Goal: Information Seeking & Learning: Find specific fact

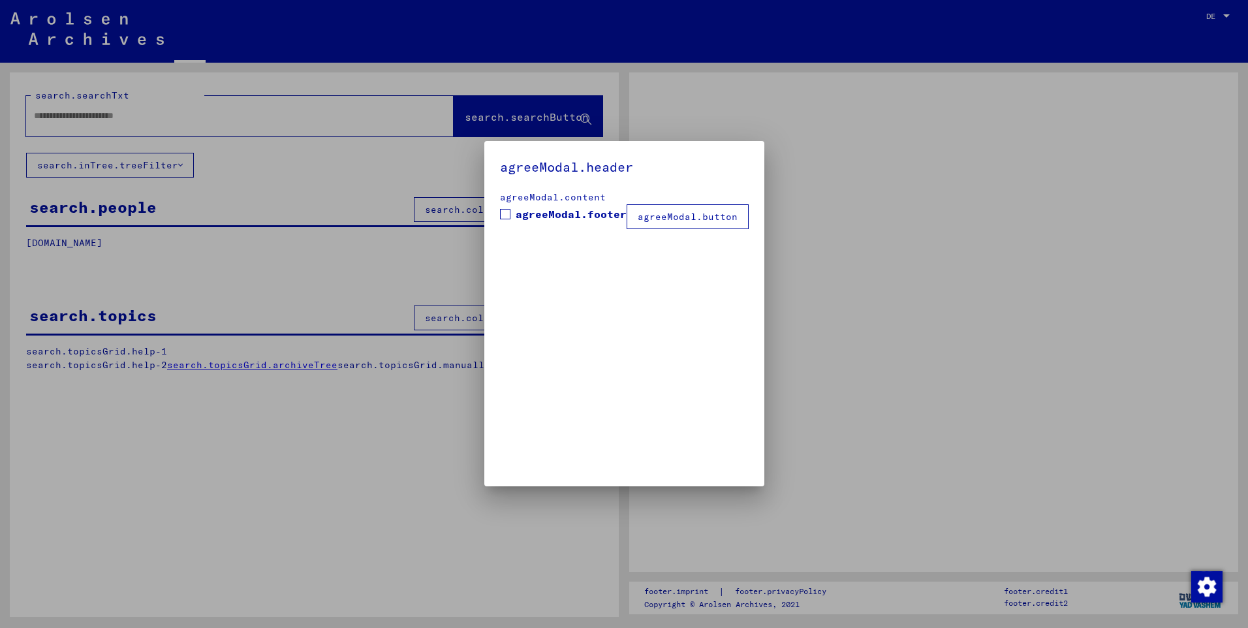
type input "********"
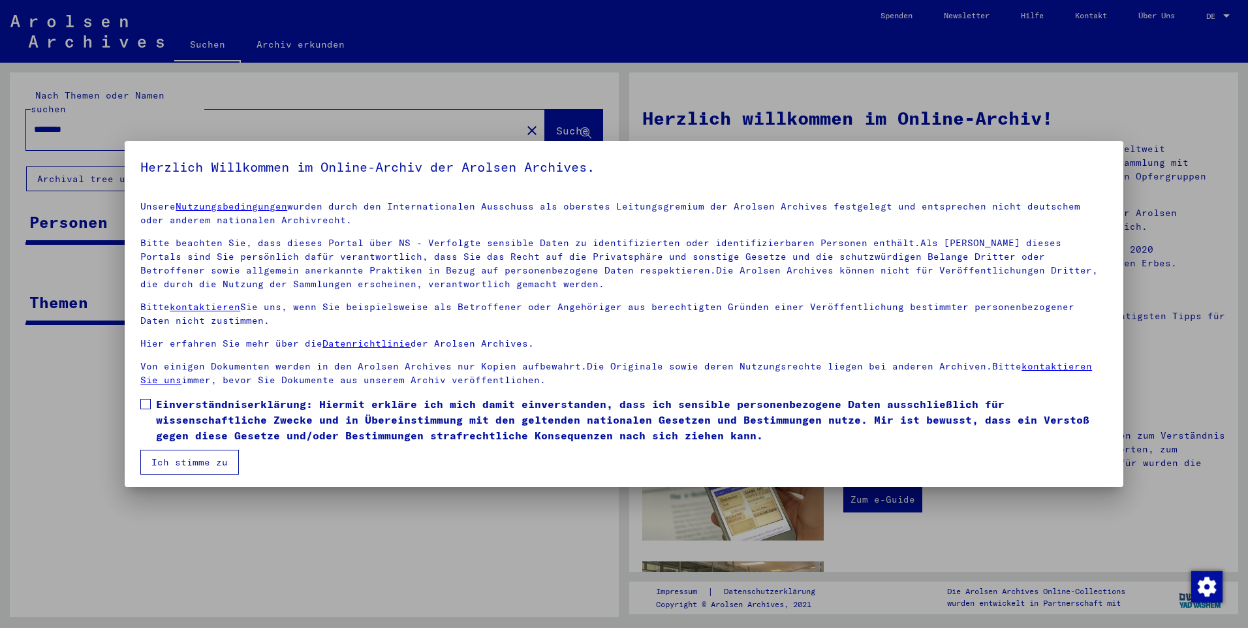
scroll to position [3, 0]
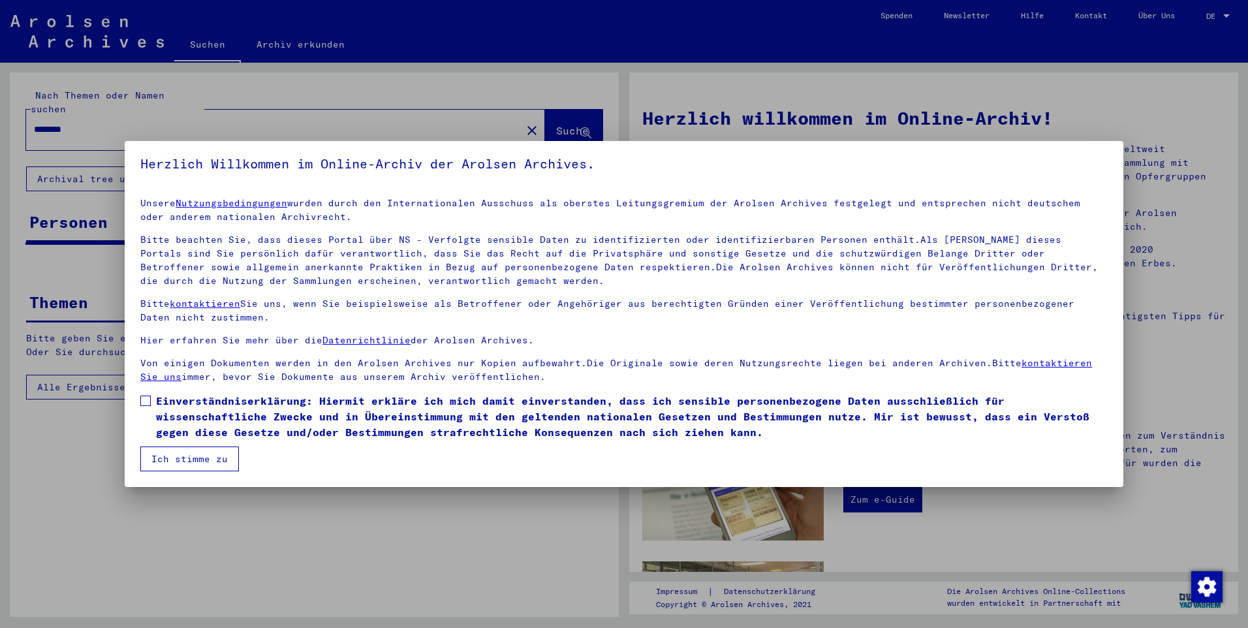
click at [206, 452] on button "Ich stimme zu" at bounding box center [189, 458] width 99 height 25
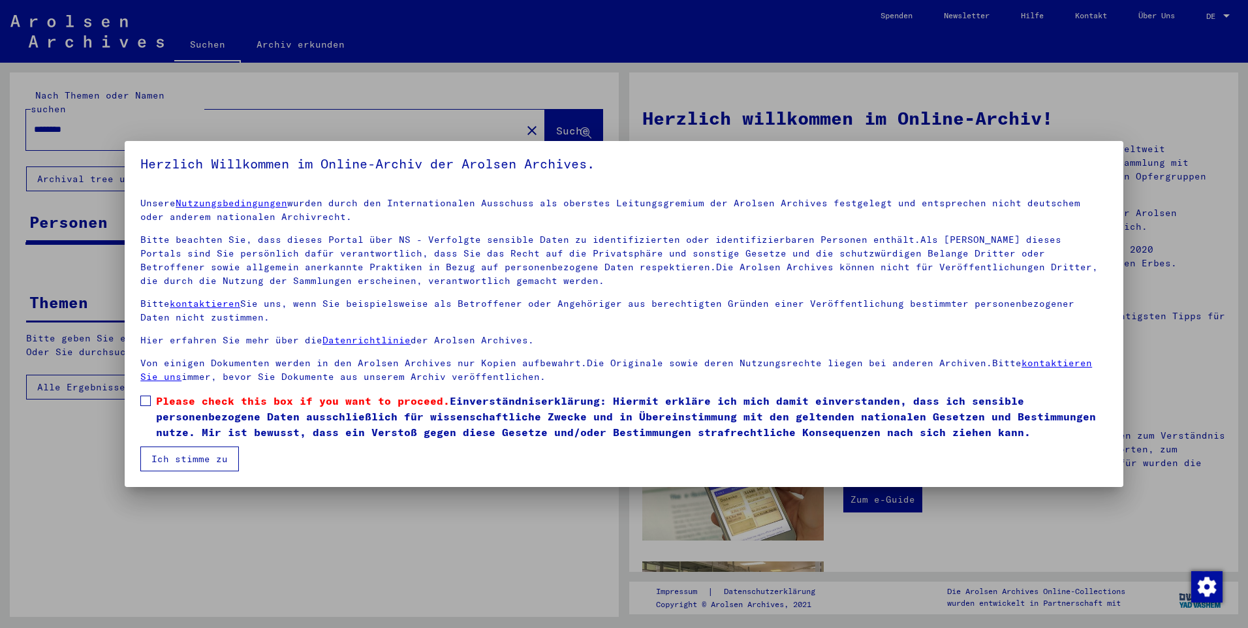
scroll to position [4, 0]
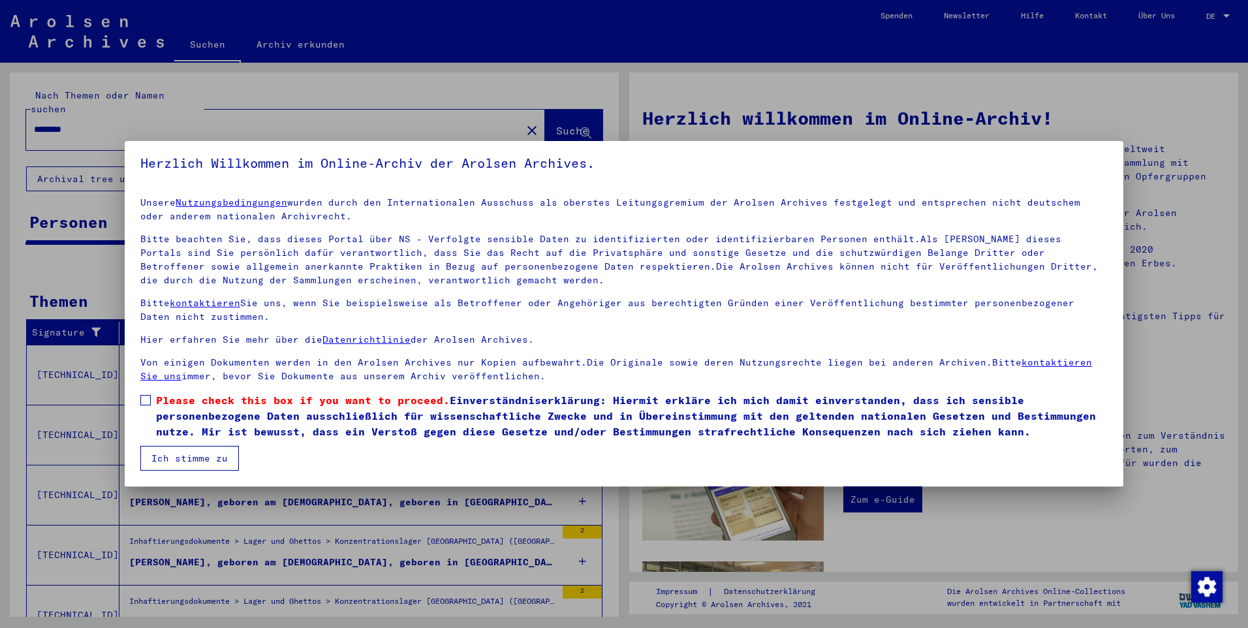
click at [194, 463] on button "Ich stimme zu" at bounding box center [189, 458] width 99 height 25
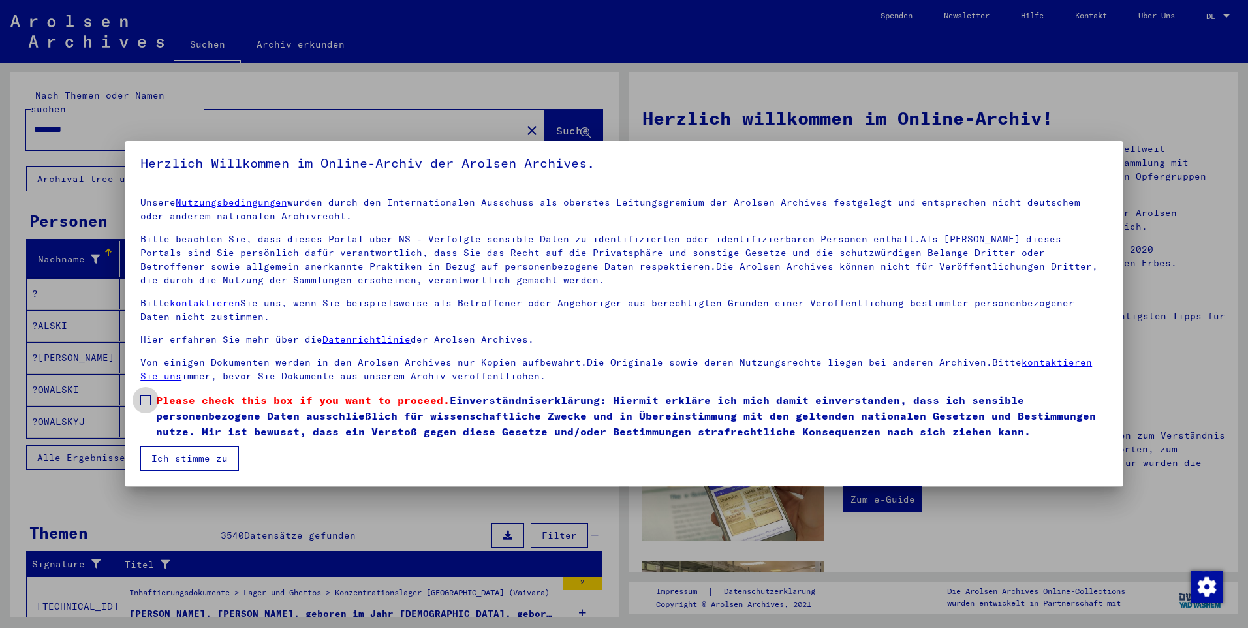
click at [147, 405] on span at bounding box center [145, 400] width 10 height 10
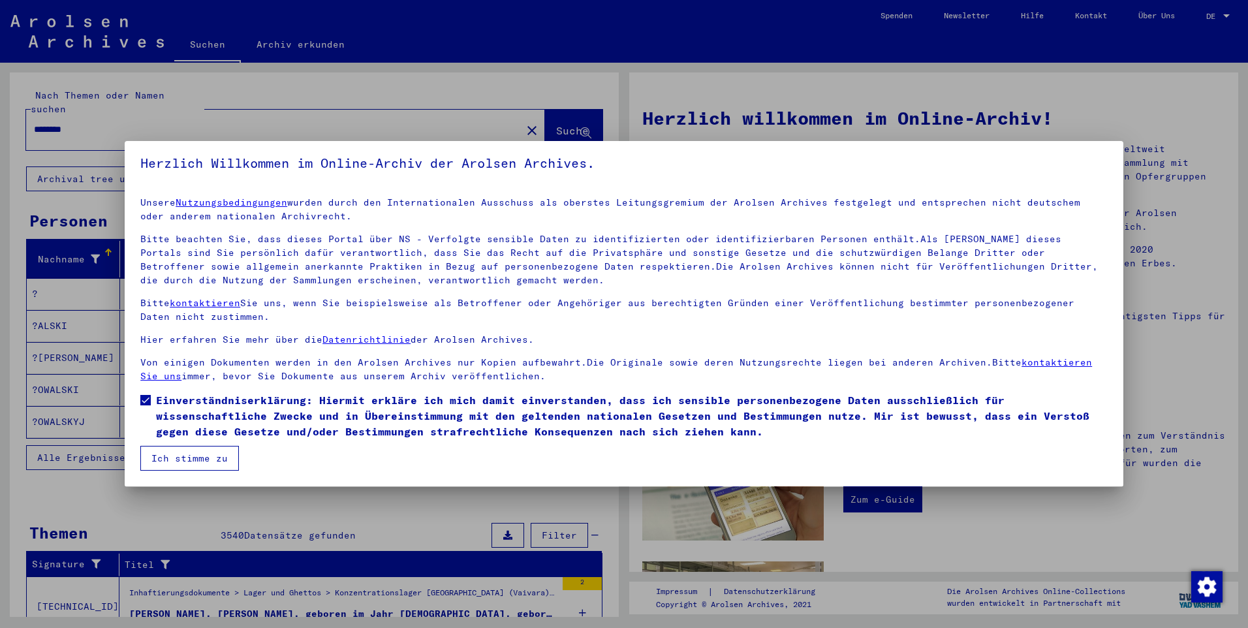
scroll to position [3, 0]
click at [183, 462] on button "Ich stimme zu" at bounding box center [189, 458] width 99 height 25
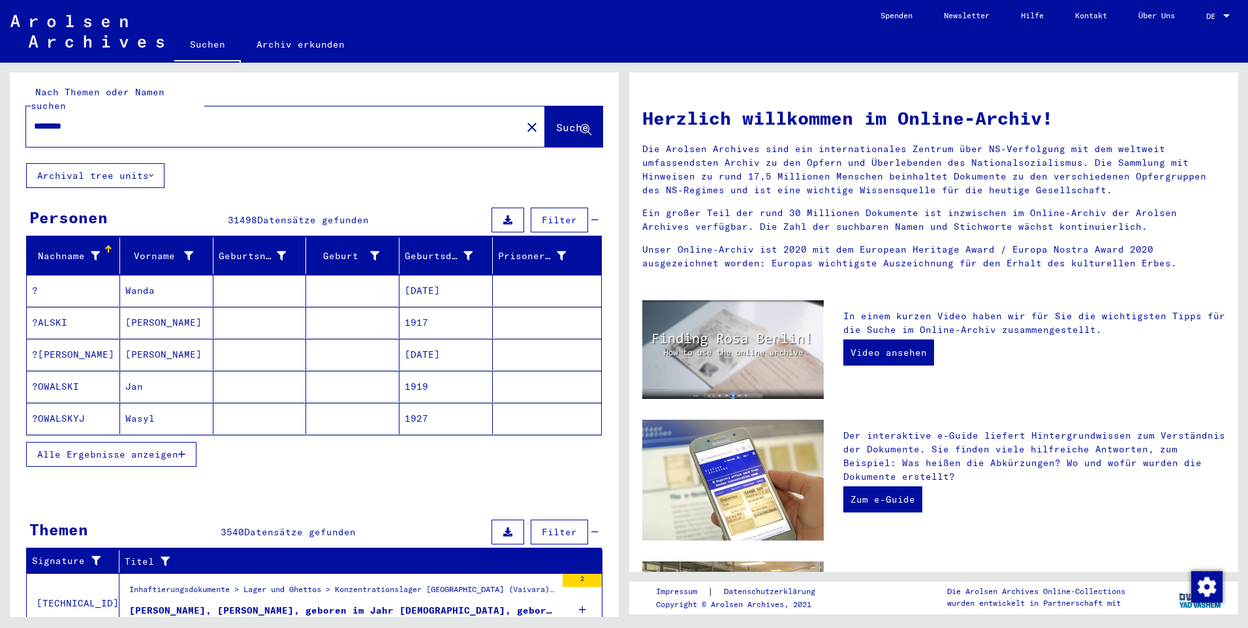
scroll to position [0, 0]
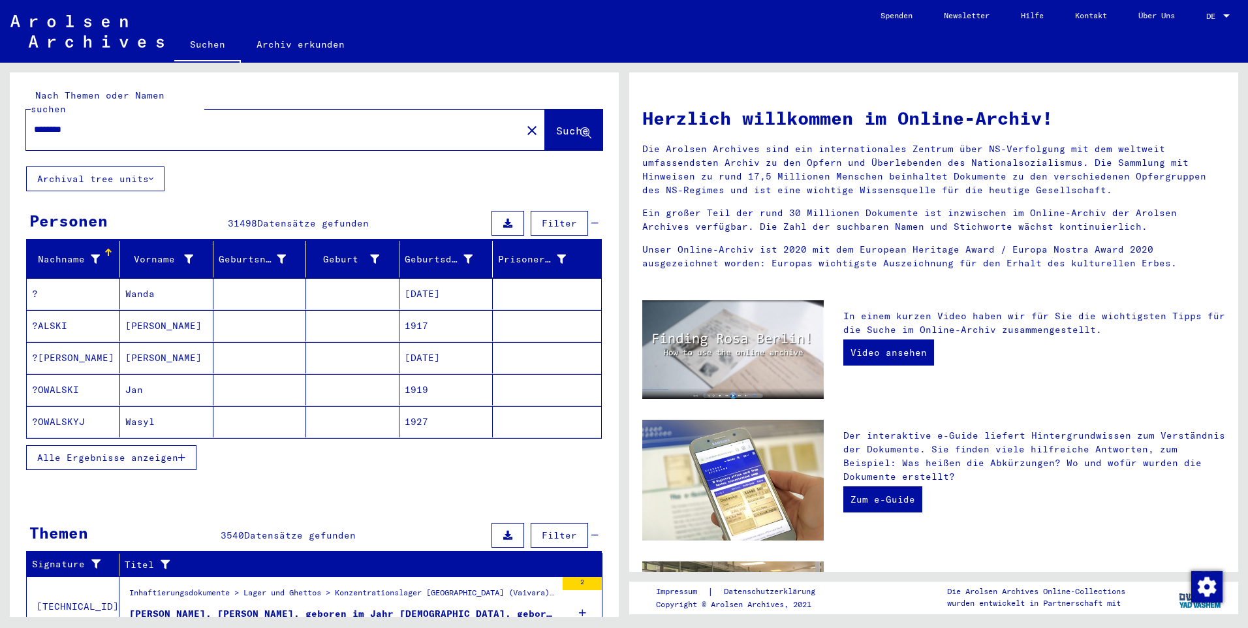
click at [365, 316] on mat-cell at bounding box center [352, 325] width 93 height 31
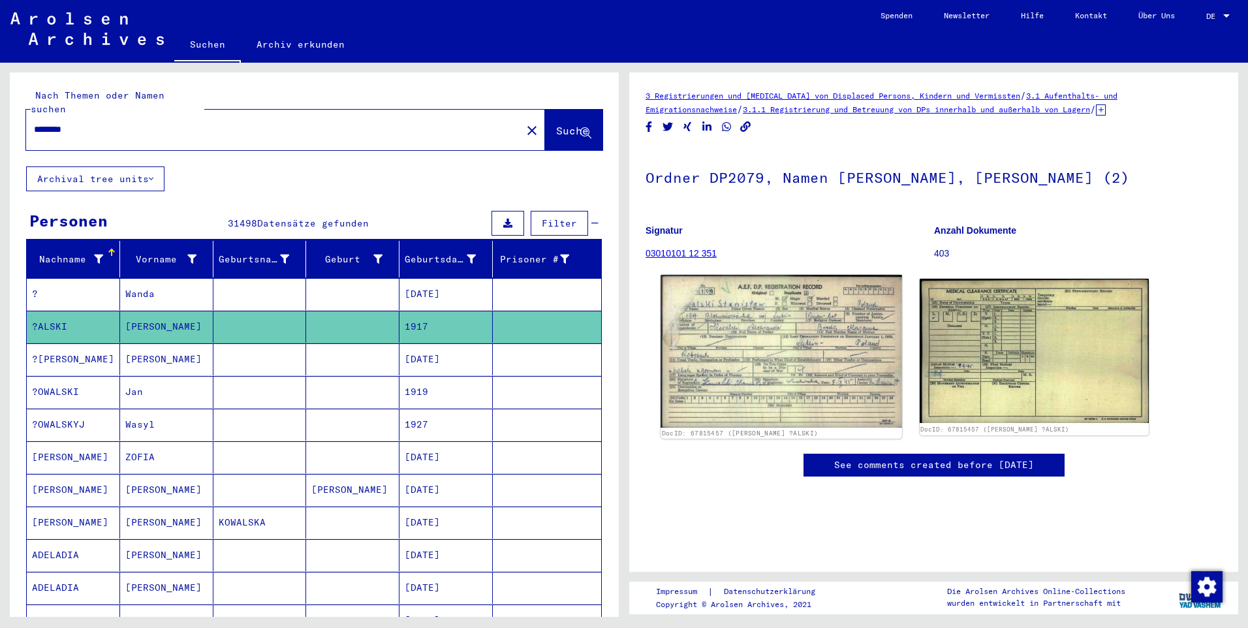
click at [791, 360] on img at bounding box center [780, 351] width 241 height 153
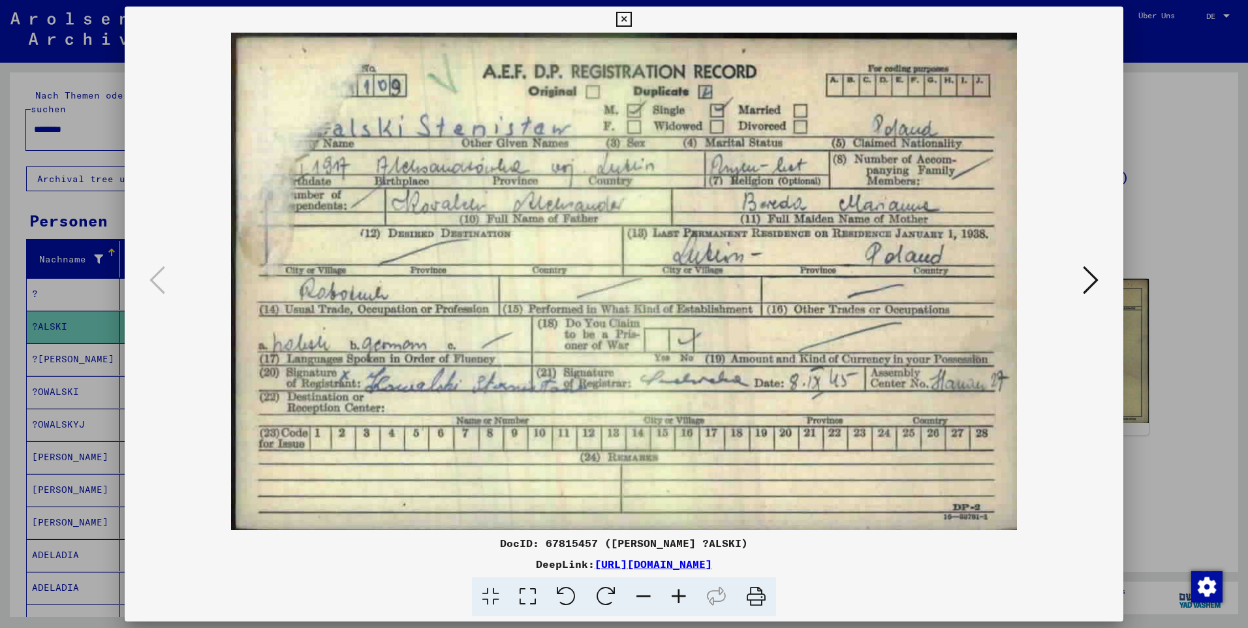
click at [1172, 273] on div at bounding box center [624, 314] width 1248 height 628
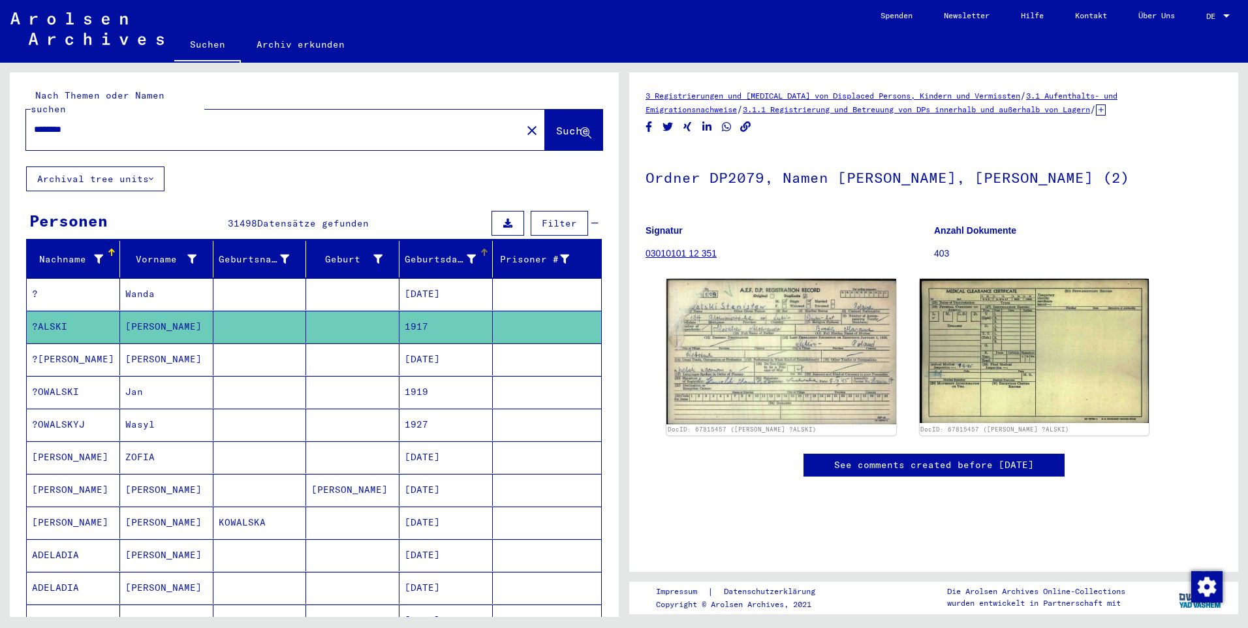
click at [453, 253] on div "Geburtsdatum" at bounding box center [440, 260] width 71 height 14
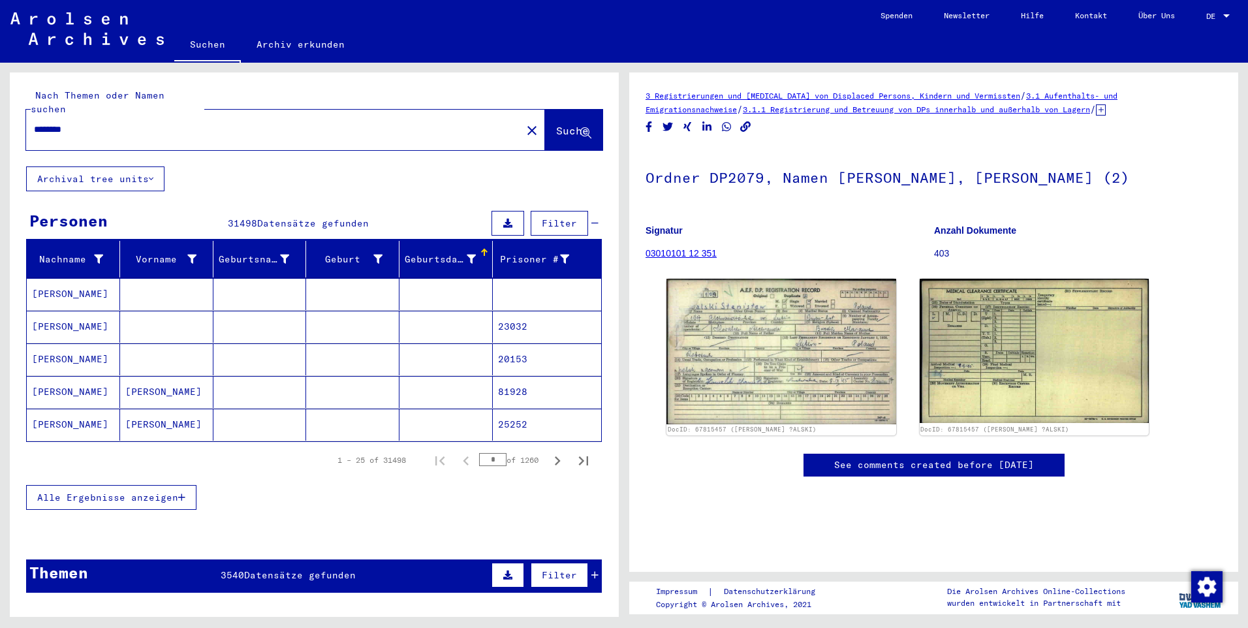
click at [467, 254] on icon at bounding box center [471, 258] width 9 height 9
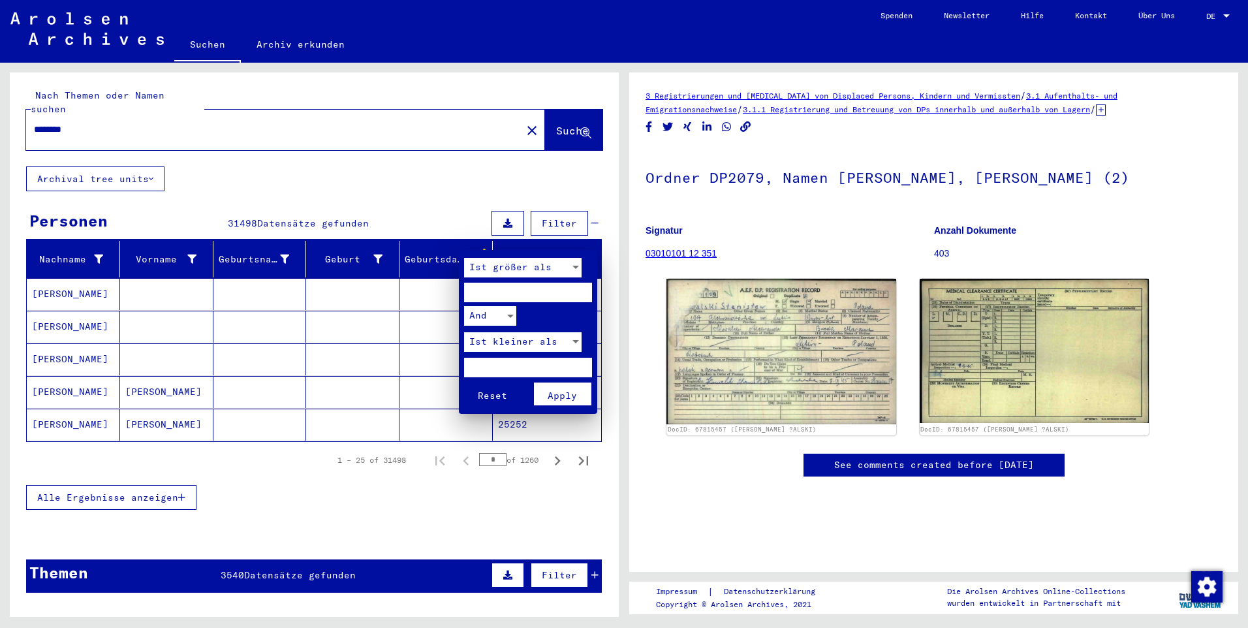
click at [456, 251] on div at bounding box center [624, 314] width 1248 height 628
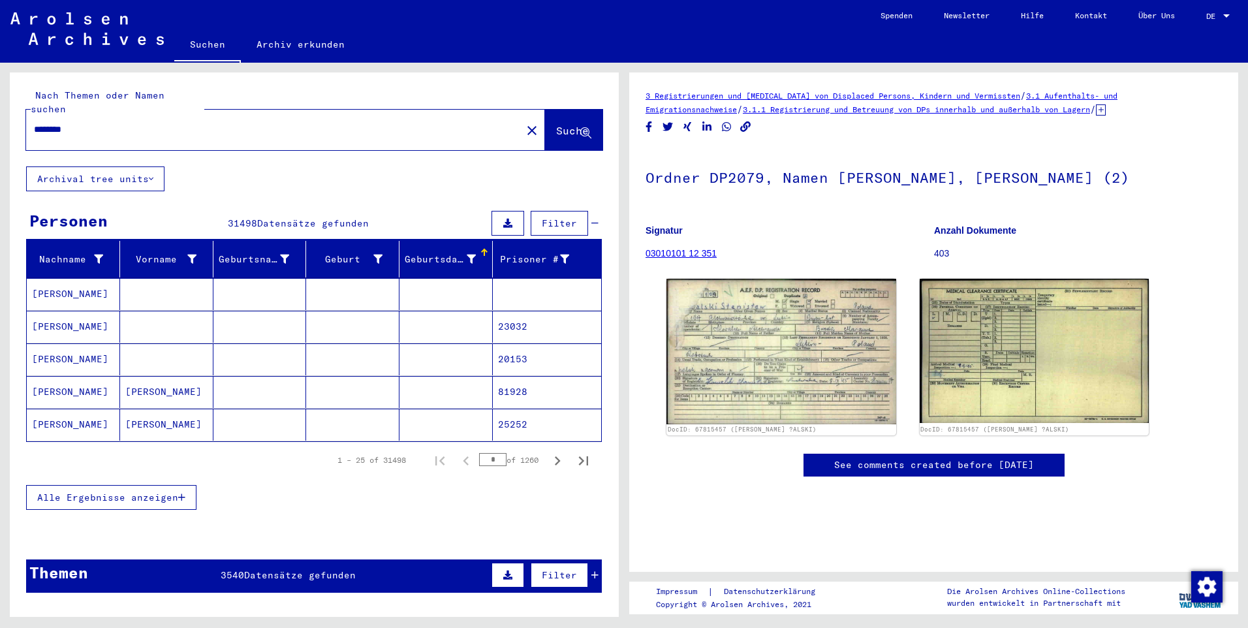
click at [480, 249] on div at bounding box center [484, 253] width 8 height 8
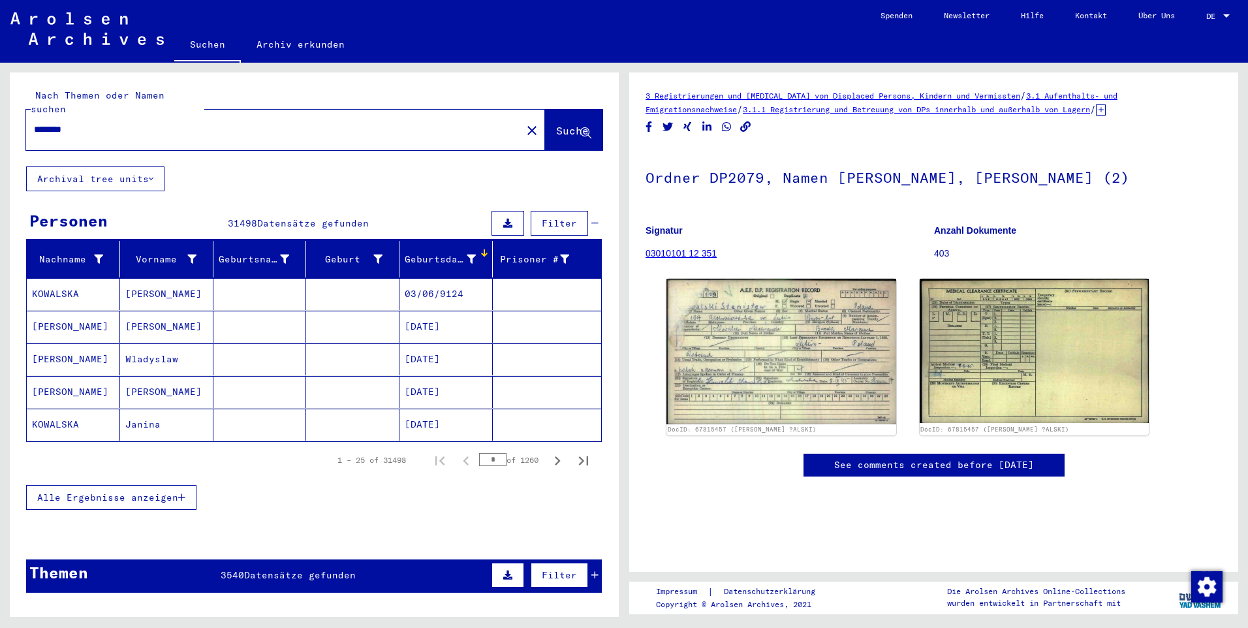
click at [556, 124] on span "Suche" at bounding box center [572, 130] width 33 height 13
